Goal: Navigation & Orientation: Find specific page/section

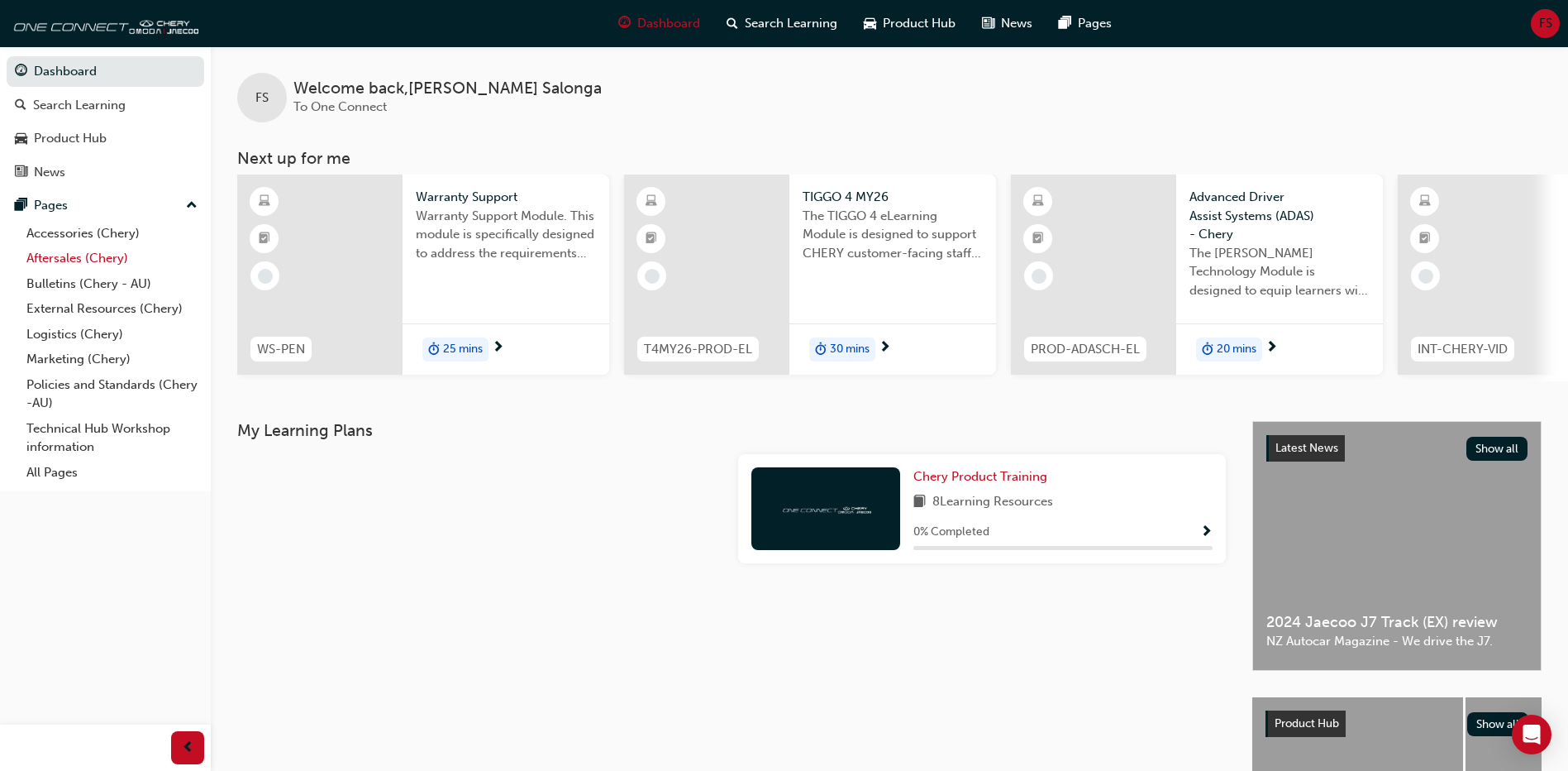
click at [50, 257] on link "Aftersales (Chery)" at bounding box center [112, 259] width 184 height 26
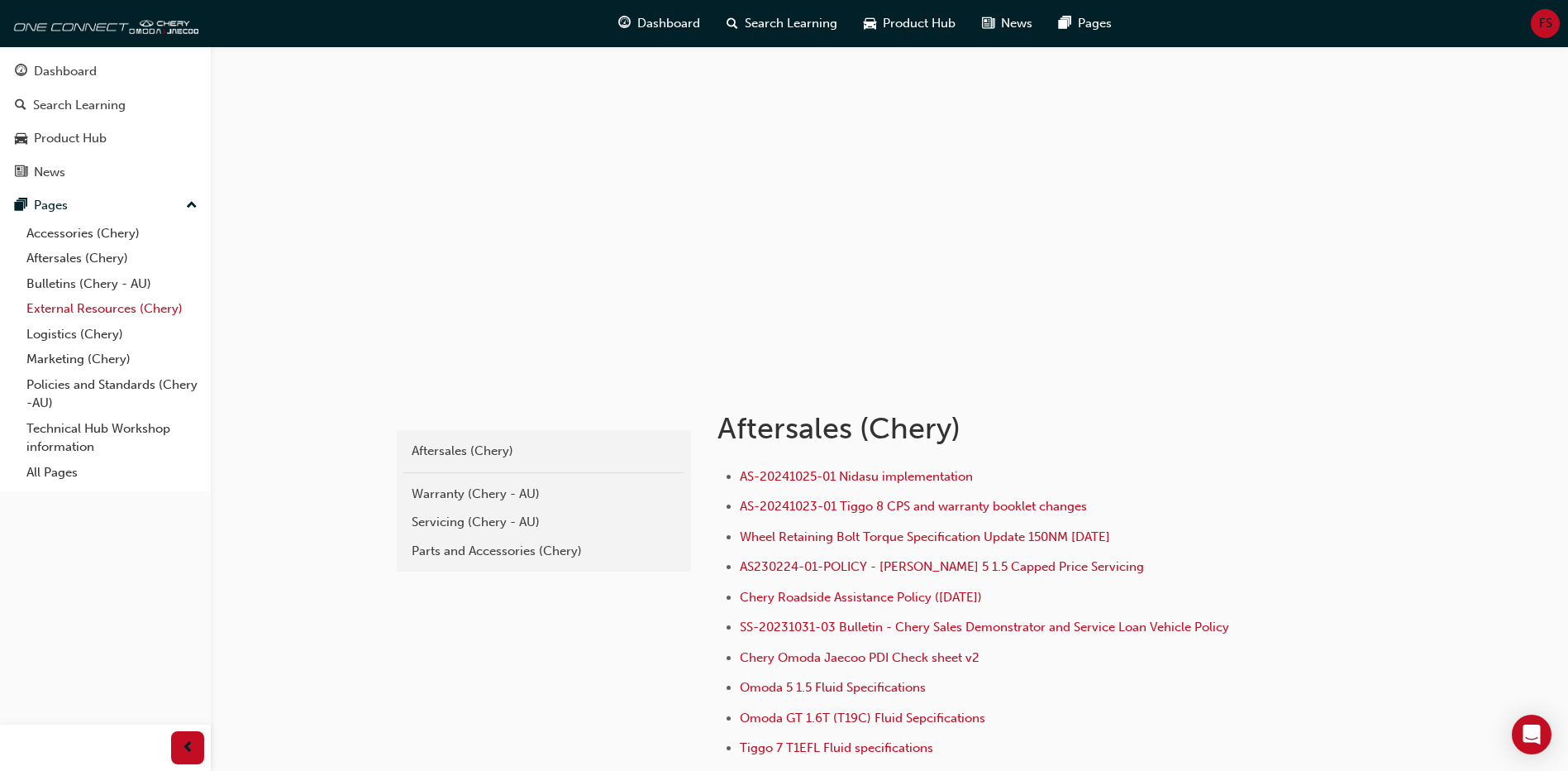
click at [86, 311] on link "External Resources (Chery)" at bounding box center [112, 309] width 184 height 26
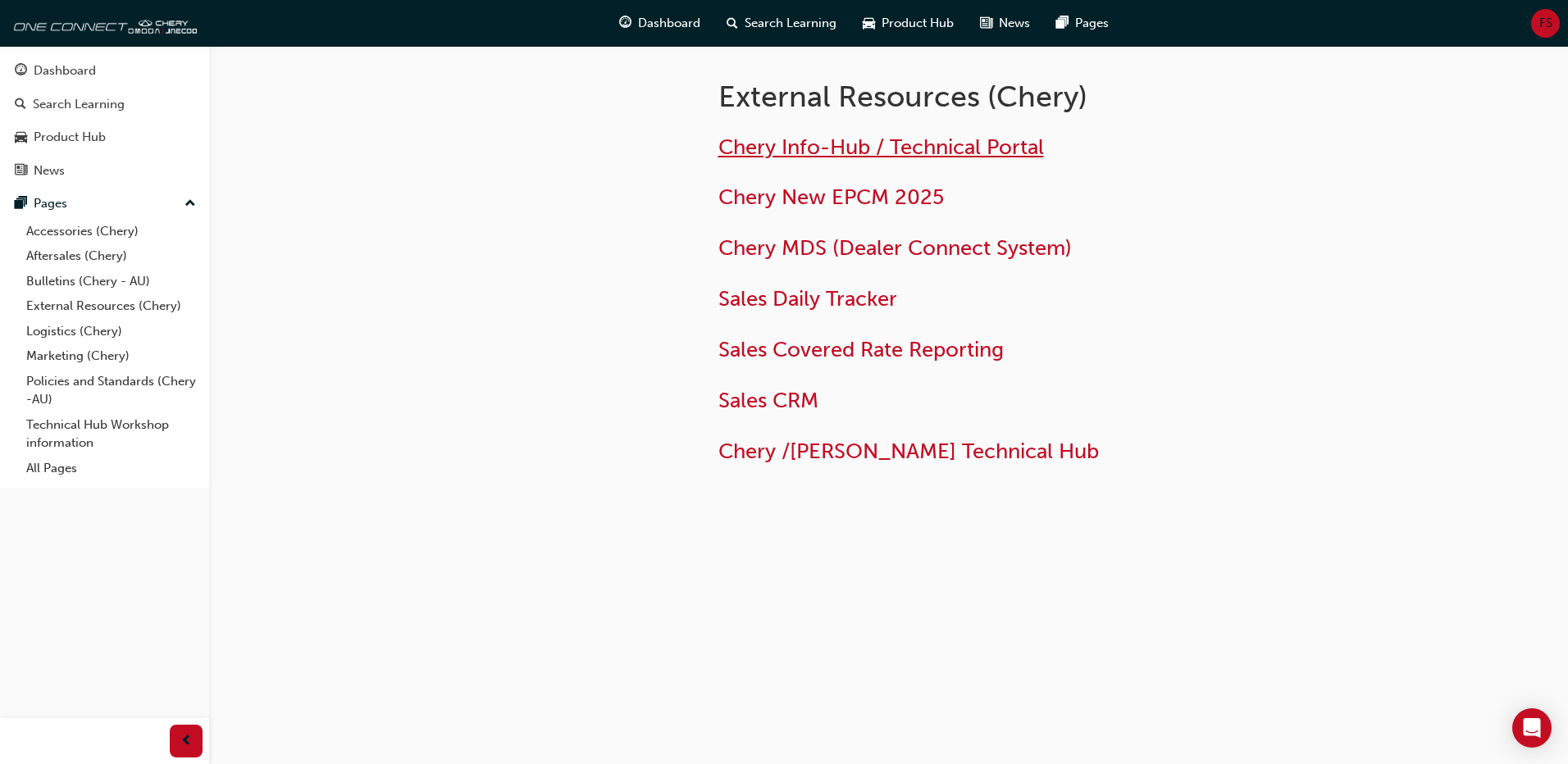
click at [800, 157] on span "Chery Info-Hub / Technical Portal" at bounding box center [881, 147] width 326 height 26
